Goal: Task Accomplishment & Management: Complete application form

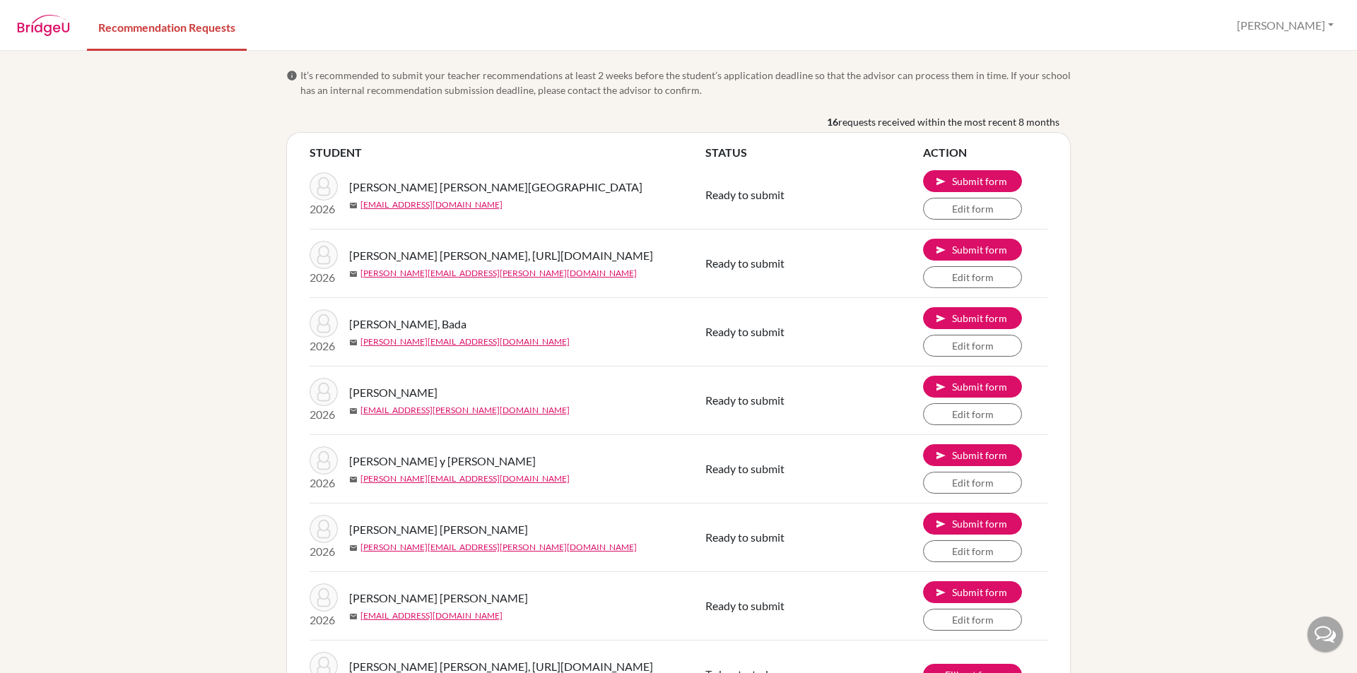
scroll to position [761, 0]
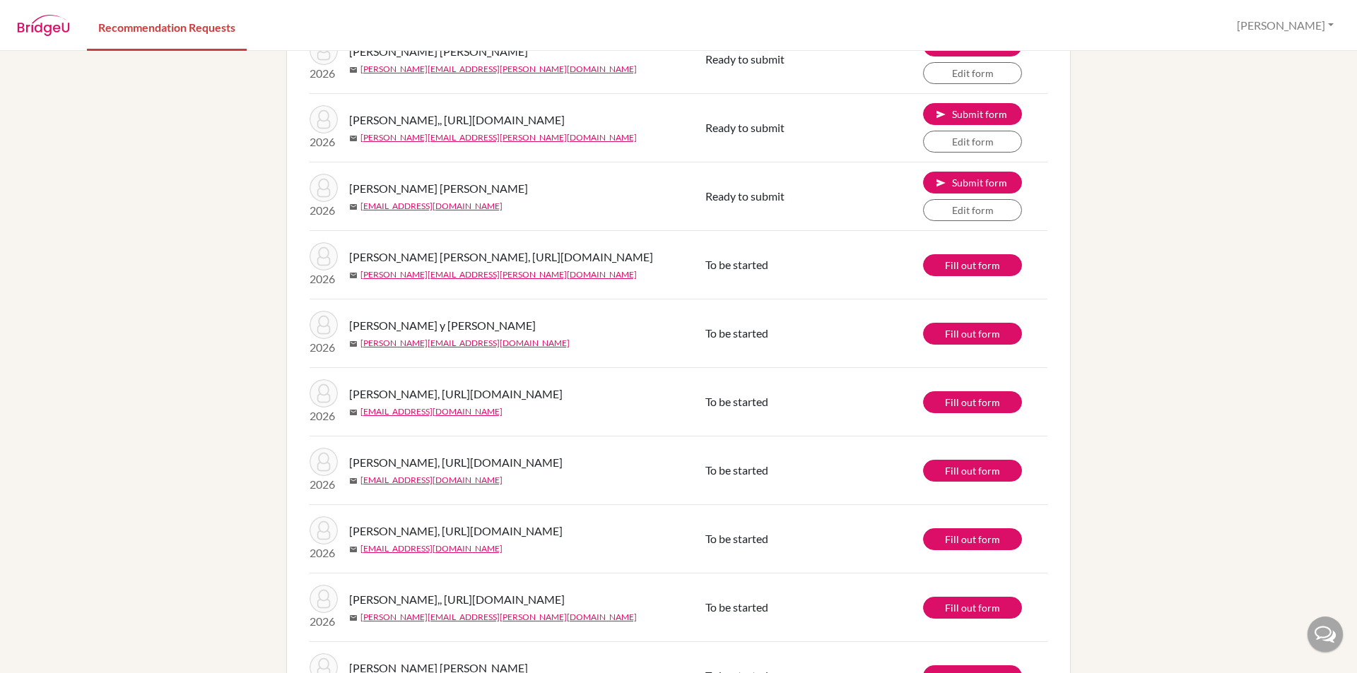
scroll to position [549, 0]
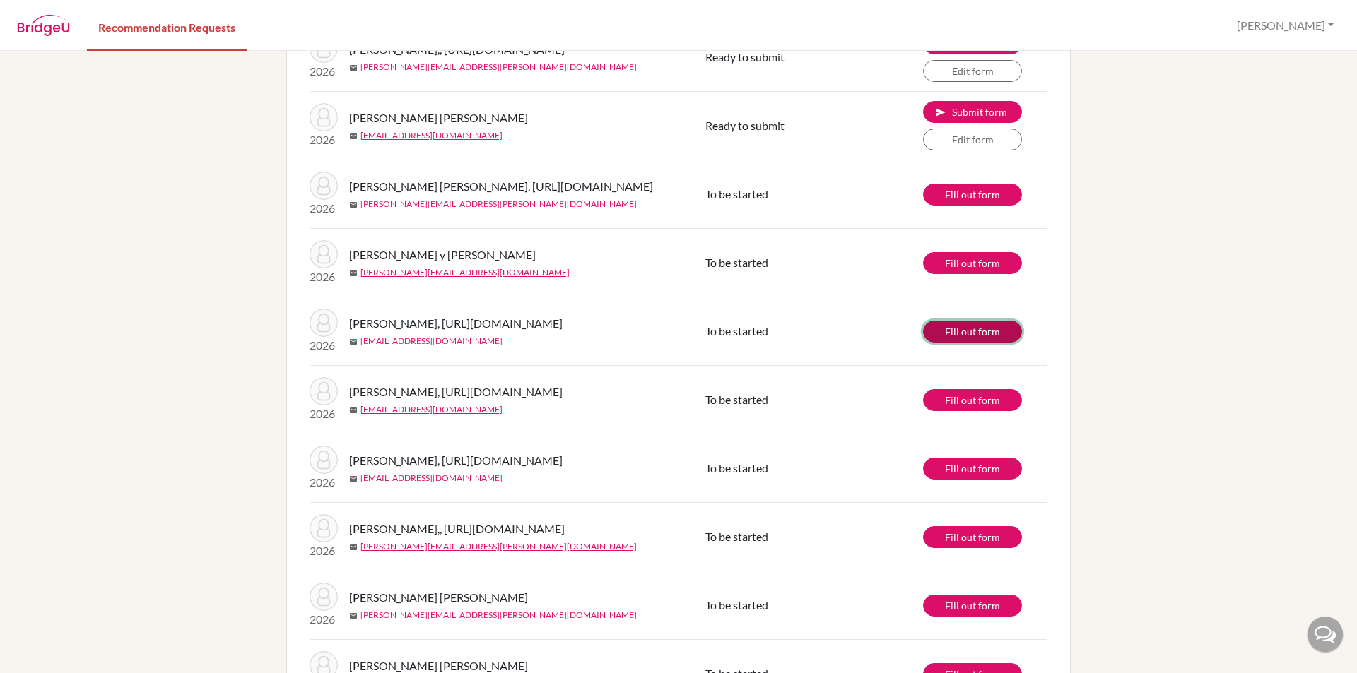
click at [998, 343] on link "Fill out form" at bounding box center [972, 332] width 99 height 22
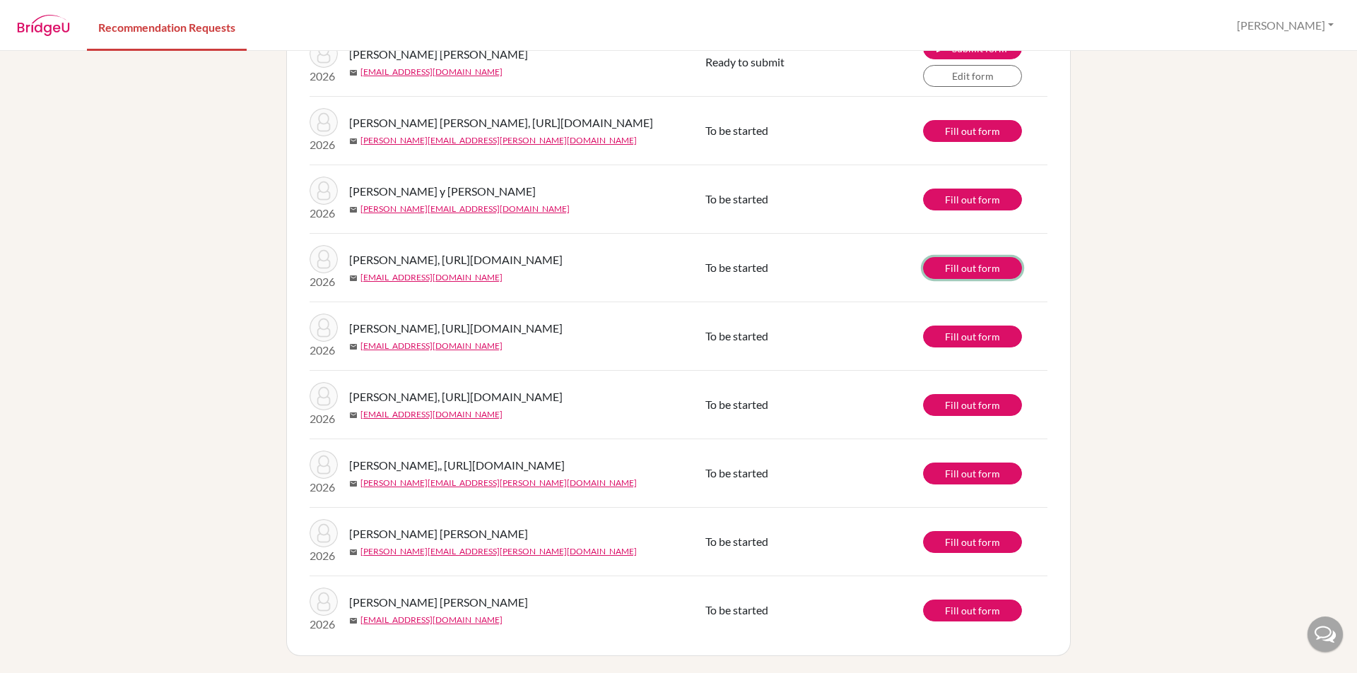
scroll to position [761, 0]
click at [935, 554] on td "Fill out form" at bounding box center [985, 542] width 124 height 69
click at [939, 541] on link "Fill out form" at bounding box center [972, 542] width 99 height 22
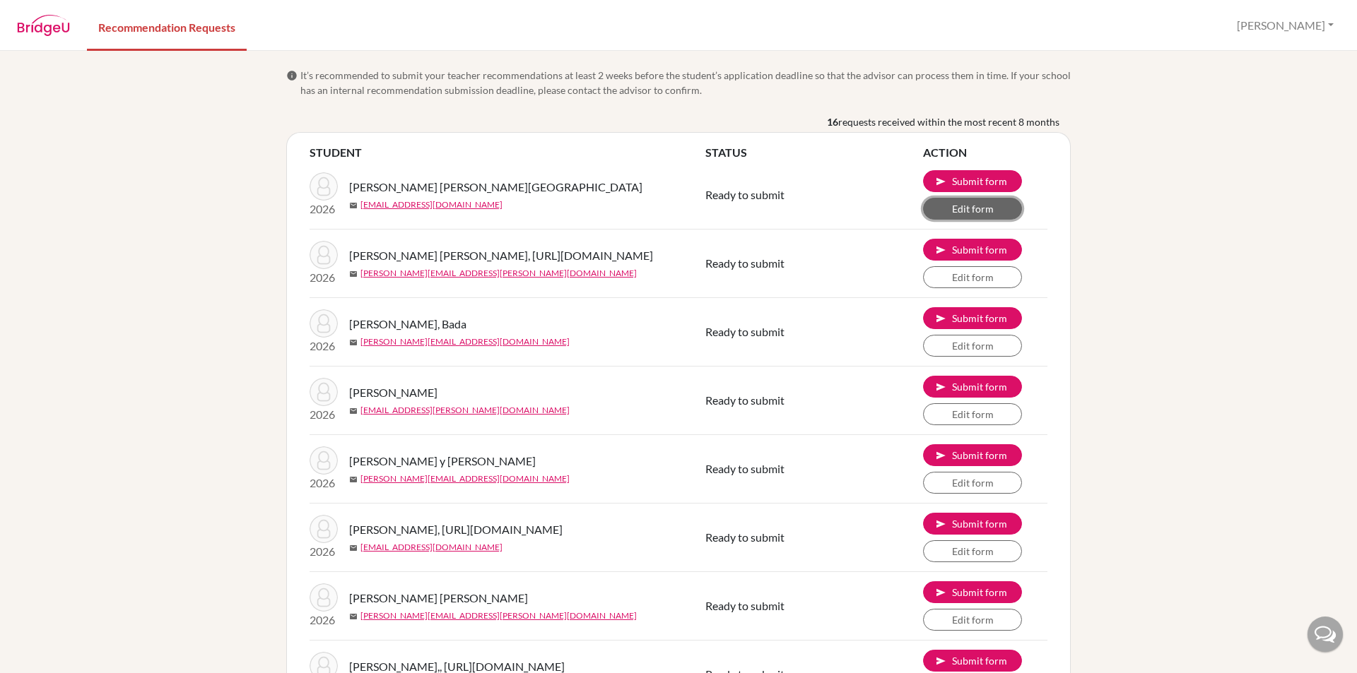
click at [936, 208] on link "Edit form" at bounding box center [972, 209] width 99 height 22
click at [953, 285] on link "Edit form" at bounding box center [972, 277] width 99 height 22
click at [966, 357] on link "Edit form" at bounding box center [972, 346] width 99 height 22
click at [979, 425] on link "Edit form" at bounding box center [972, 414] width 99 height 22
click at [944, 494] on link "Edit form" at bounding box center [972, 483] width 99 height 22
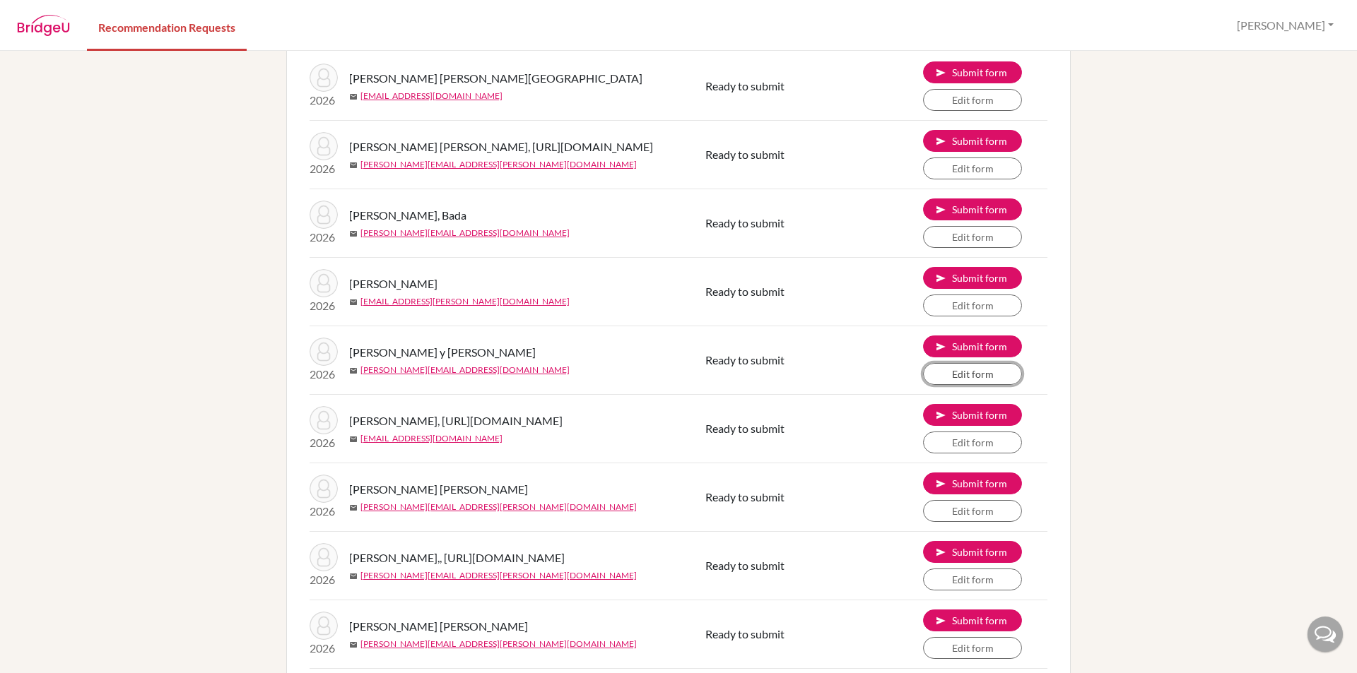
scroll to position [141, 0]
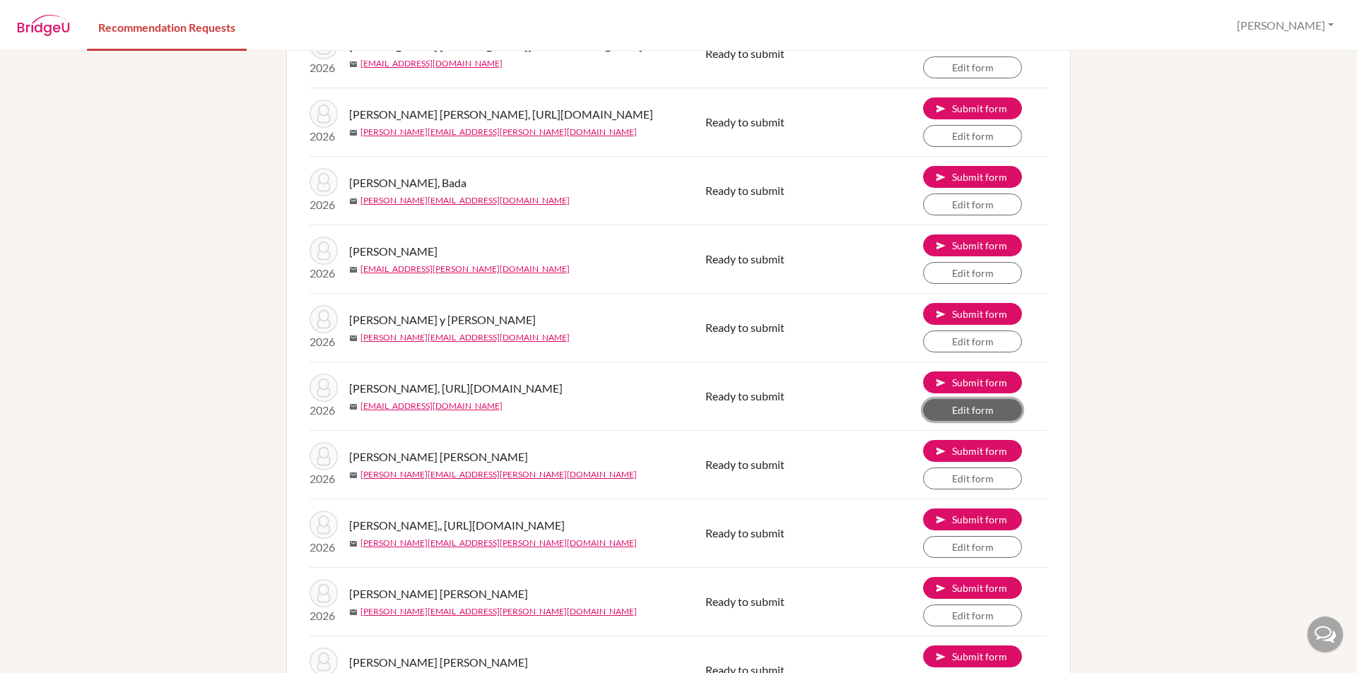
click at [981, 421] on link "Edit form" at bounding box center [972, 410] width 99 height 22
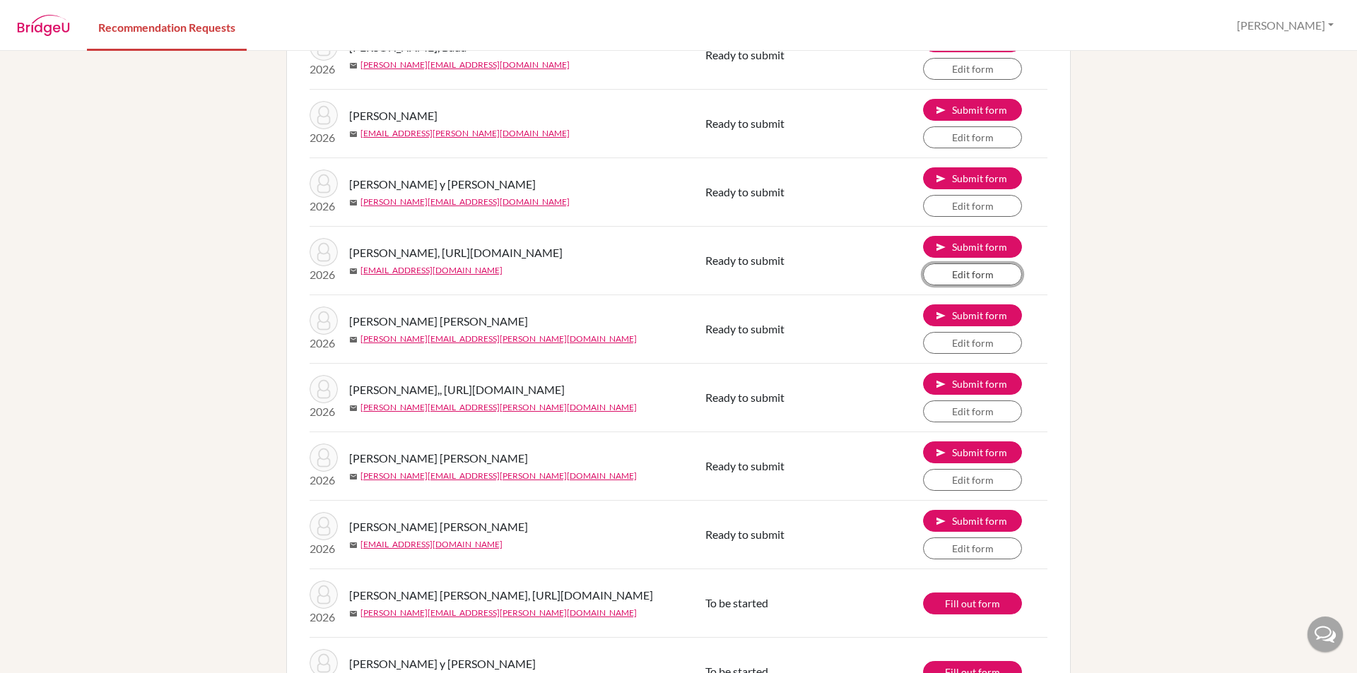
scroll to position [353, 0]
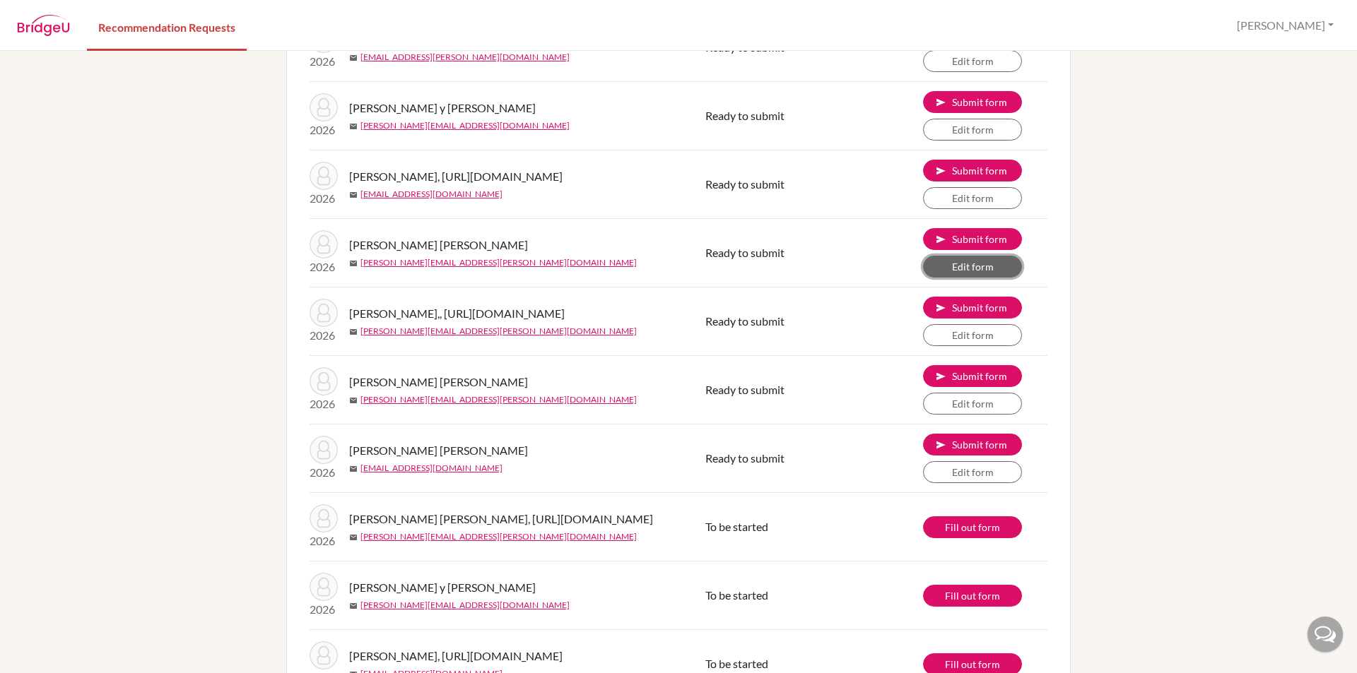
click at [953, 278] on link "Edit form" at bounding box center [972, 267] width 99 height 22
click at [979, 356] on td "send Submit form Edit form" at bounding box center [985, 322] width 124 height 69
click at [976, 346] on link "Edit form" at bounding box center [972, 335] width 99 height 22
click at [991, 415] on link "Edit form" at bounding box center [972, 404] width 99 height 22
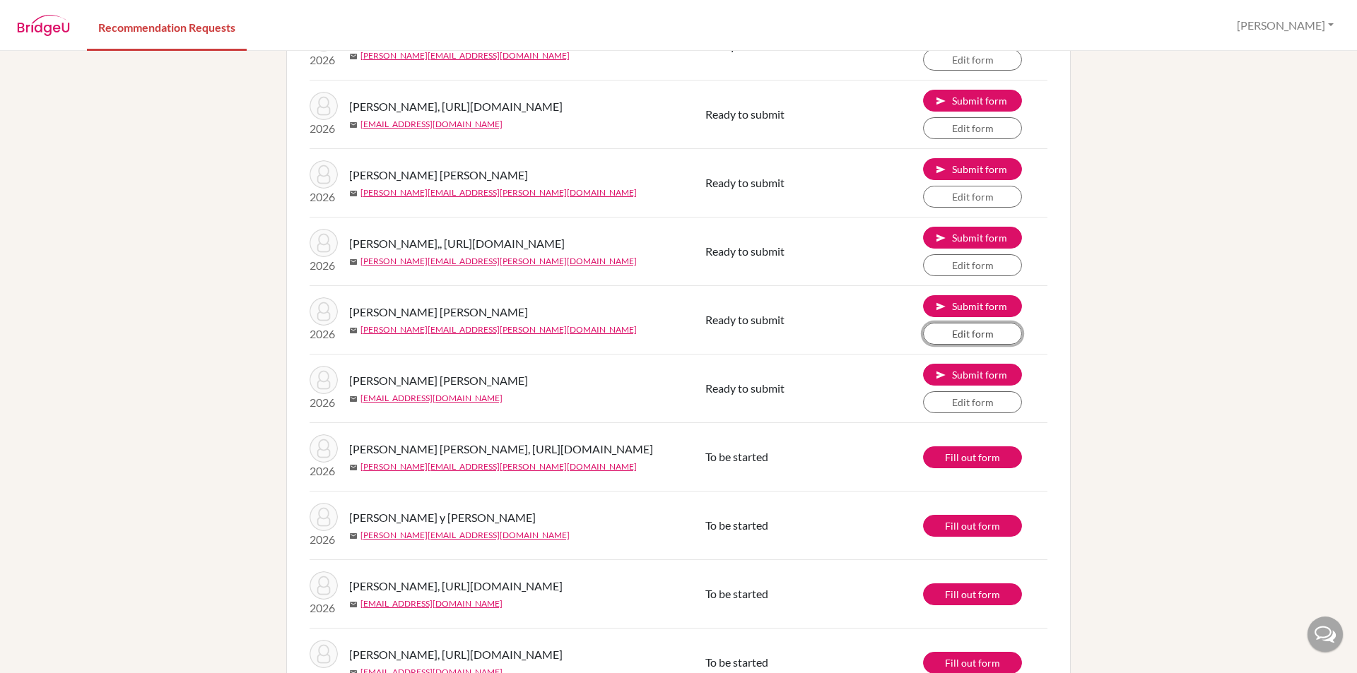
scroll to position [424, 0]
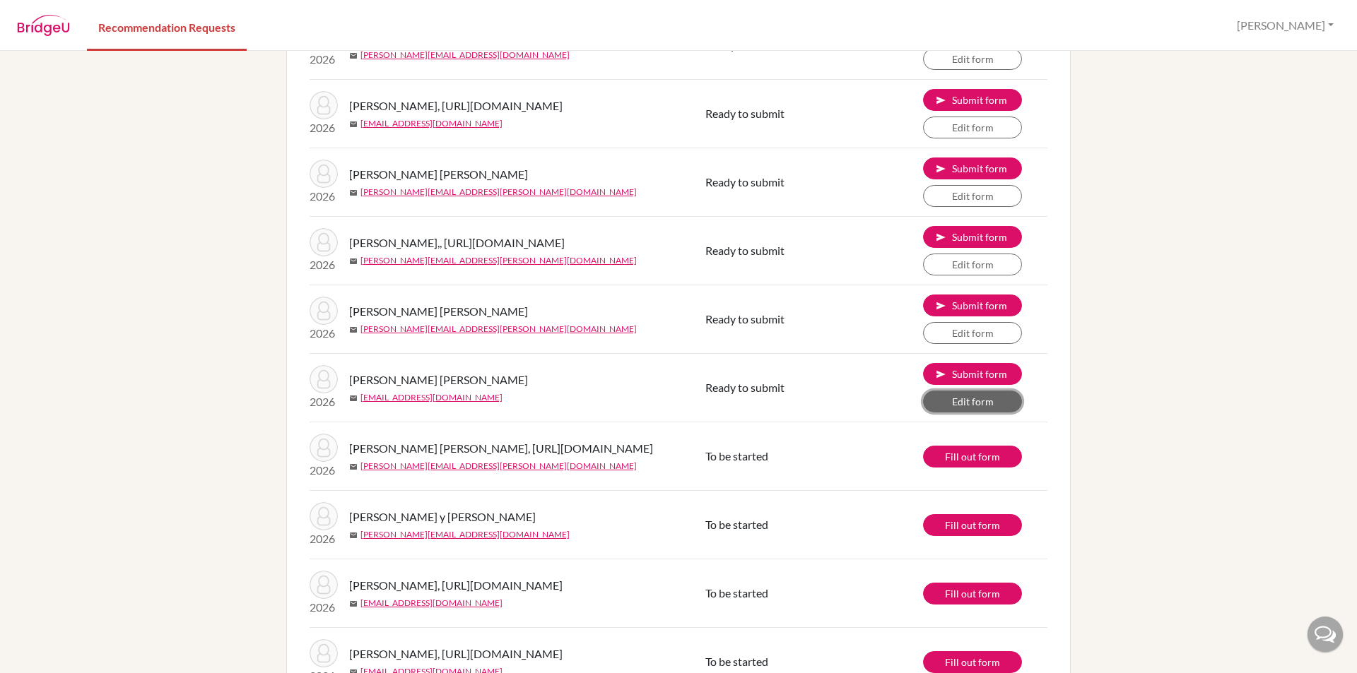
click at [990, 413] on link "Edit form" at bounding box center [972, 402] width 99 height 22
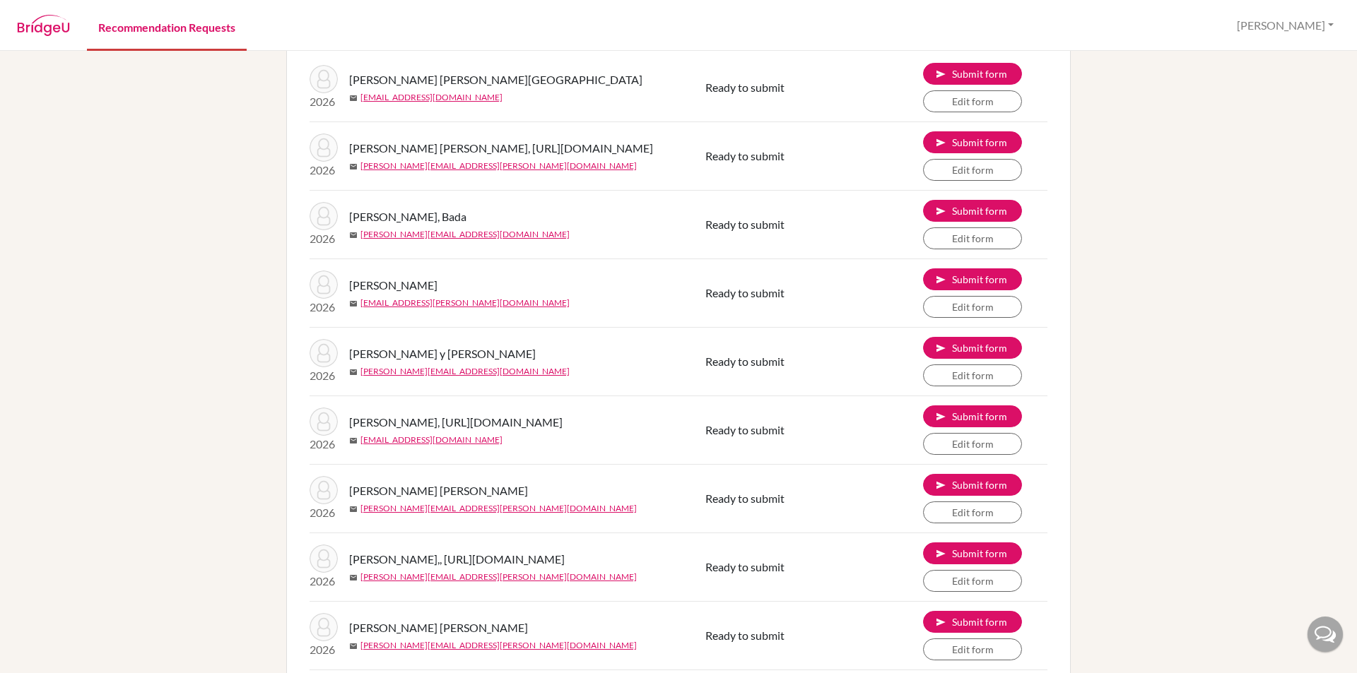
scroll to position [0, 0]
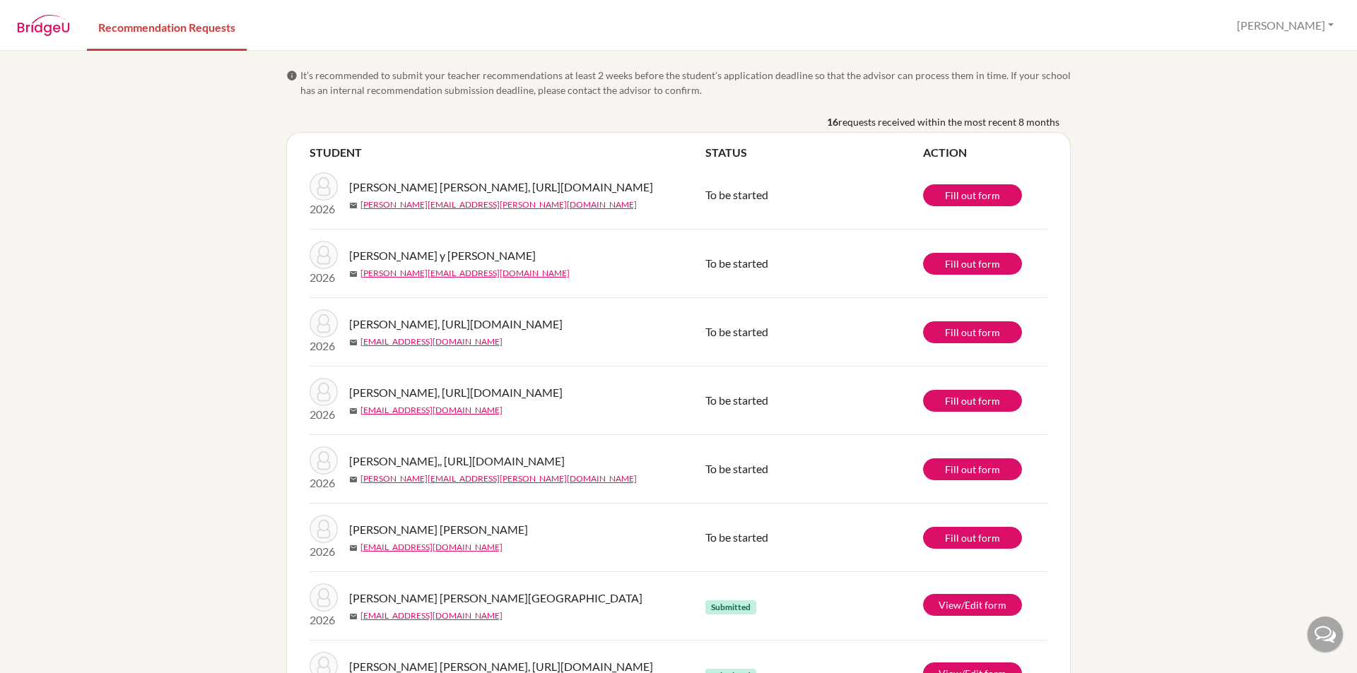
click at [371, 333] on span "[PERSON_NAME], [URL][DOMAIN_NAME]" at bounding box center [455, 324] width 213 height 17
click at [379, 333] on span "[PERSON_NAME], [URL][DOMAIN_NAME]" at bounding box center [455, 324] width 213 height 17
click at [420, 333] on span "[PERSON_NAME], [URL][DOMAIN_NAME]" at bounding box center [455, 324] width 213 height 17
click at [454, 264] on span "[PERSON_NAME] y [PERSON_NAME]" at bounding box center [442, 255] width 187 height 17
click at [946, 275] on link "Fill out form" at bounding box center [972, 264] width 99 height 22
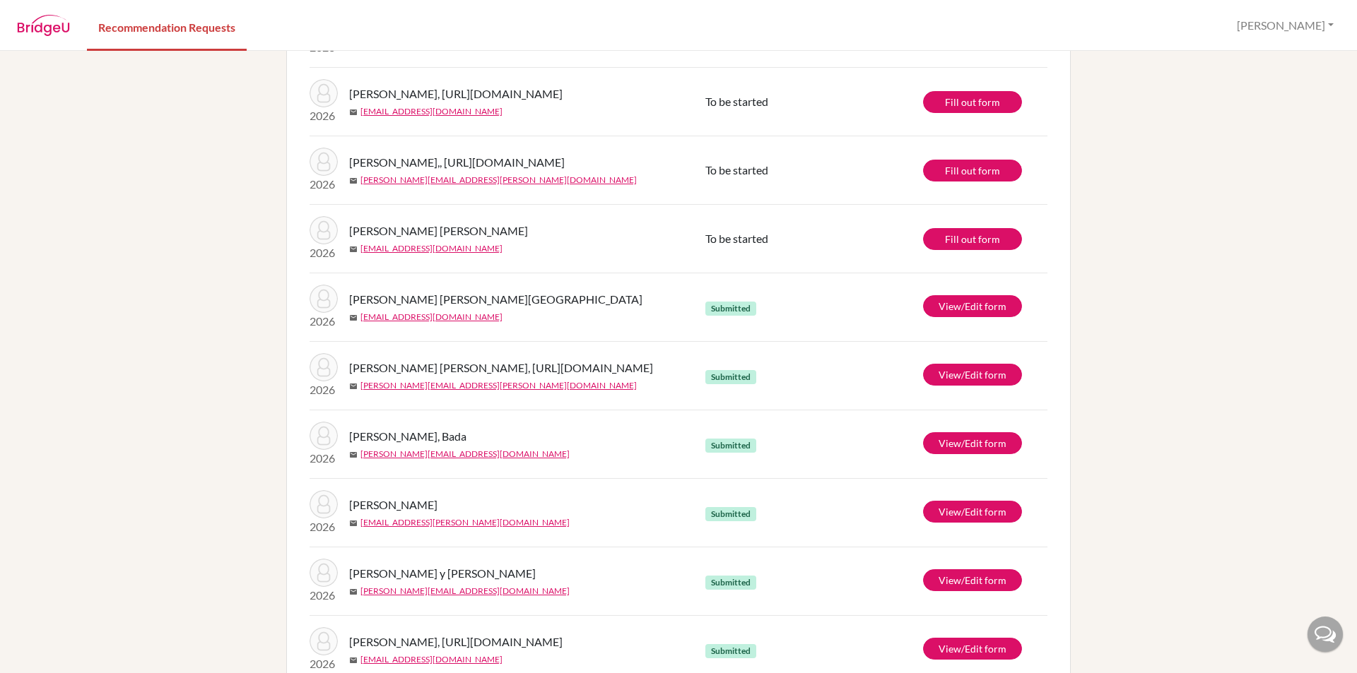
scroll to position [353, 0]
